Goal: Task Accomplishment & Management: Use online tool/utility

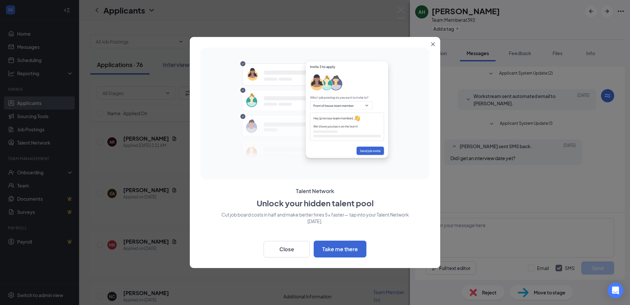
drag, startPoint x: 374, startPoint y: 151, endPoint x: 373, endPoint y: 160, distance: 9.0
click at [374, 151] on img at bounding box center [314, 113] width 167 height 120
click at [343, 249] on button "Take me there" at bounding box center [340, 248] width 53 height 17
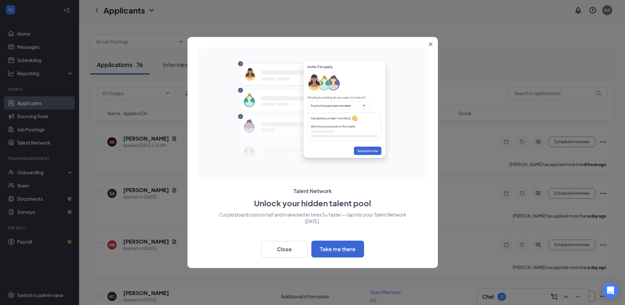
click at [367, 151] on img at bounding box center [312, 113] width 167 height 120
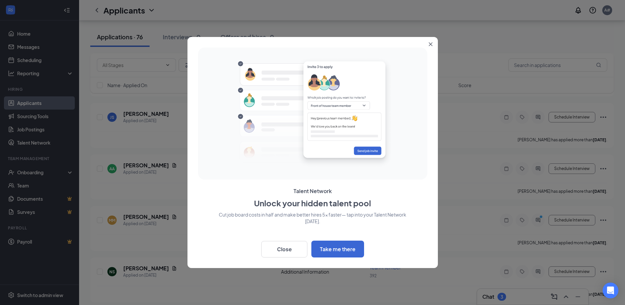
scroll to position [429, 0]
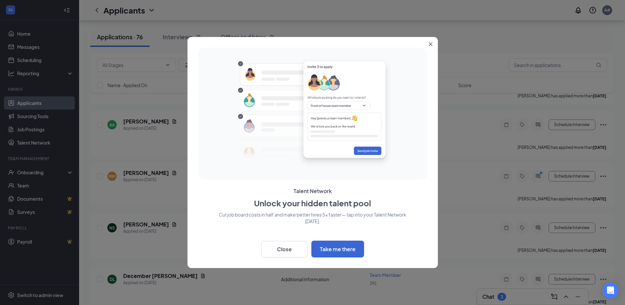
click at [433, 43] on button "Close" at bounding box center [432, 43] width 12 height 12
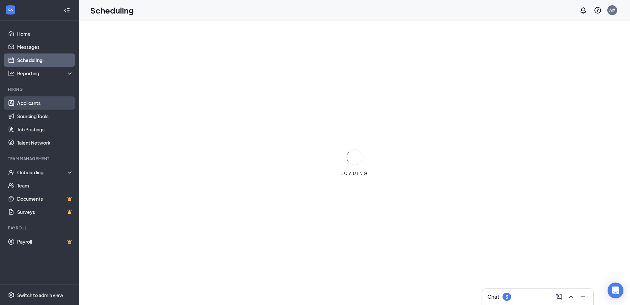
click at [33, 106] on link "Applicants" at bounding box center [45, 102] width 56 height 13
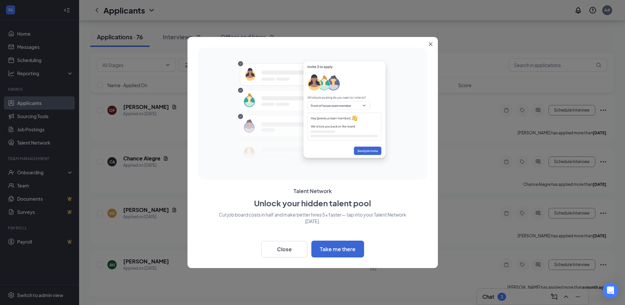
scroll to position [2605, 0]
click at [147, 265] on div at bounding box center [312, 152] width 625 height 305
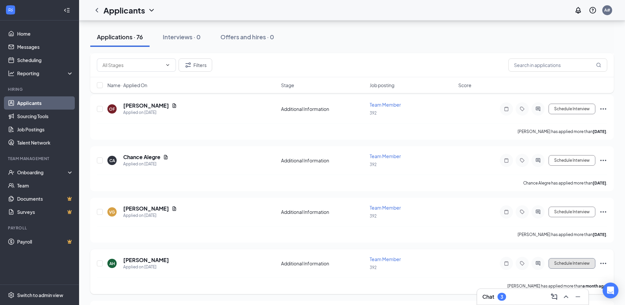
click at [576, 263] on button "Schedule Interview" at bounding box center [572, 263] width 47 height 11
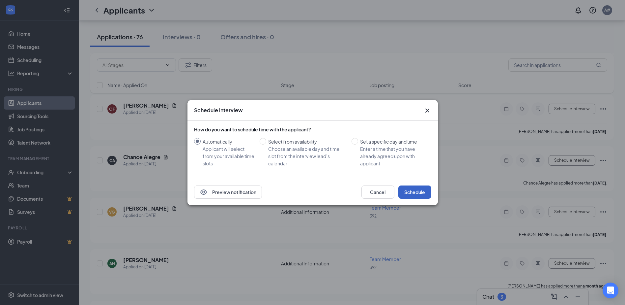
click at [417, 195] on button "Schedule" at bounding box center [415, 191] width 33 height 13
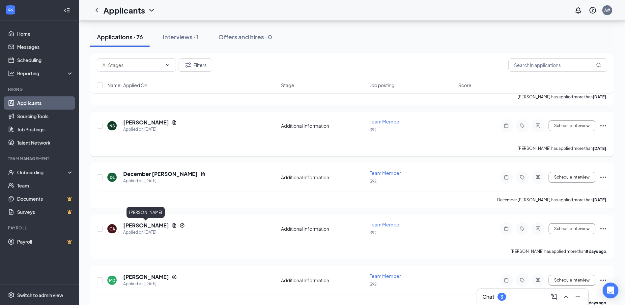
scroll to position [495, 0]
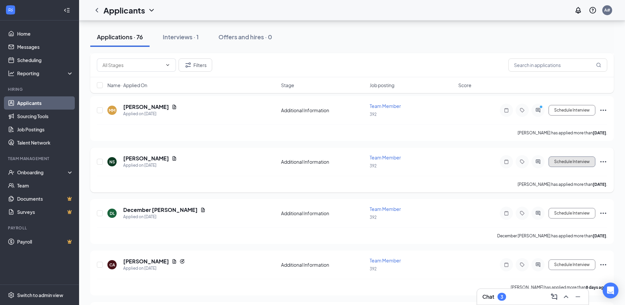
click at [561, 163] on button "Schedule Interview" at bounding box center [572, 161] width 47 height 11
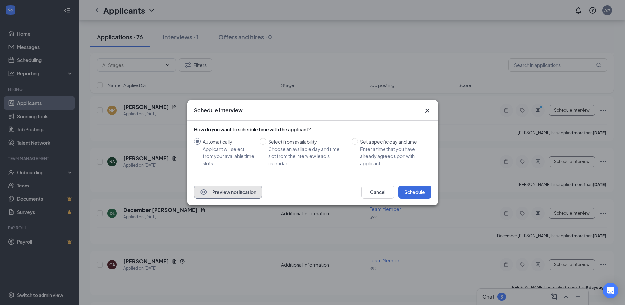
click at [233, 195] on button "Preview notification" at bounding box center [228, 191] width 68 height 13
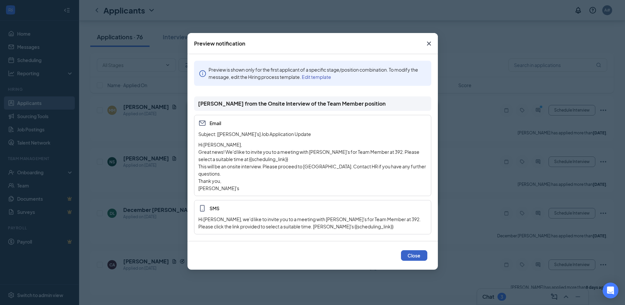
click at [413, 258] on button "Close" at bounding box center [414, 255] width 26 height 11
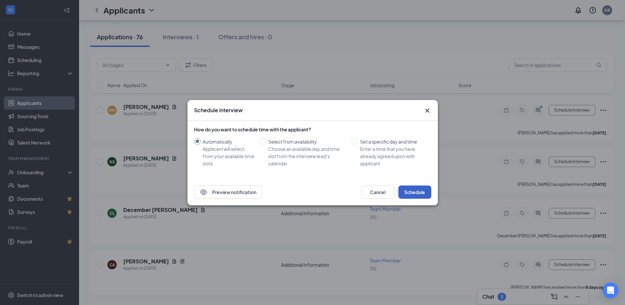
click at [410, 194] on button "Schedule" at bounding box center [415, 191] width 33 height 13
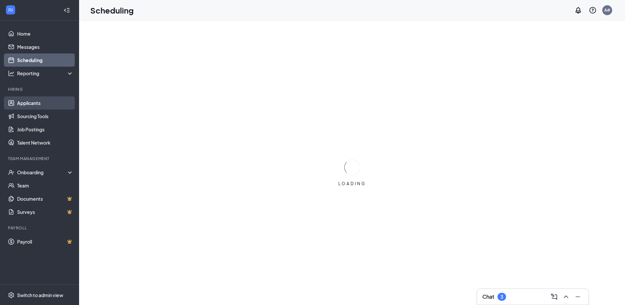
click at [22, 107] on link "Applicants" at bounding box center [45, 102] width 56 height 13
